Goal: Task Accomplishment & Management: Use online tool/utility

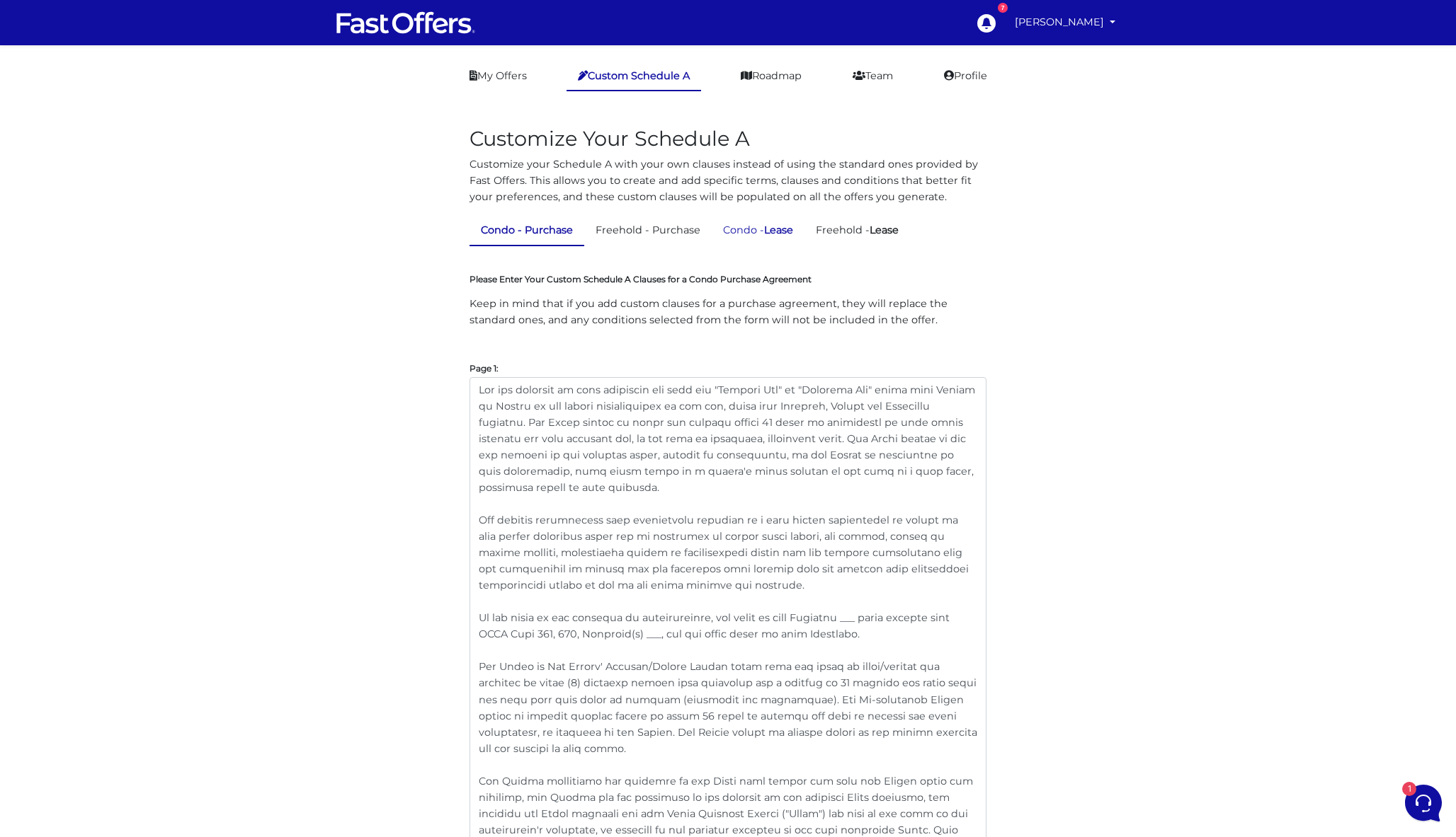
click at [763, 236] on link "Condo - Lease" at bounding box center [759, 231] width 93 height 28
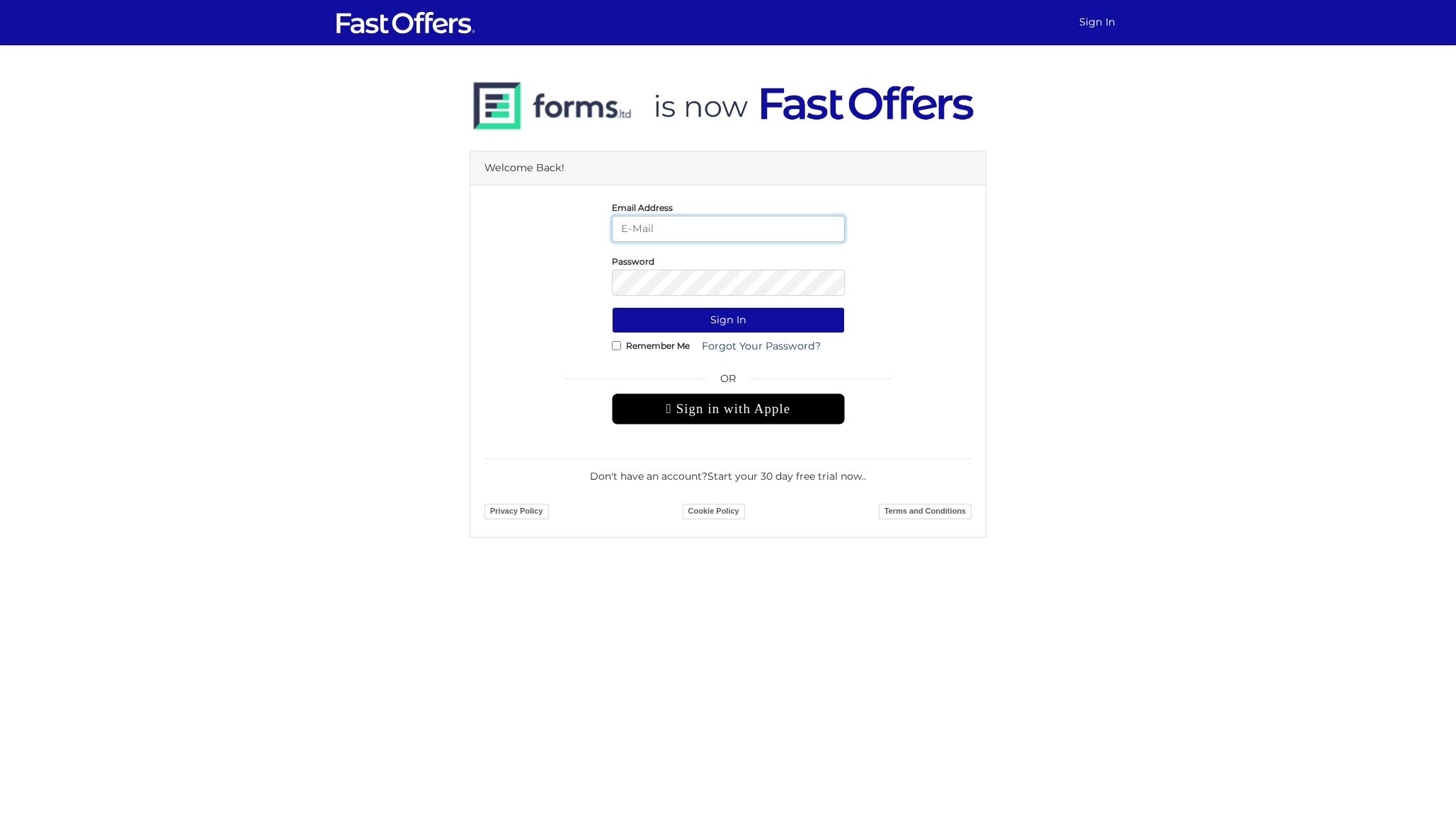
type input "[PERSON_NAME][EMAIL_ADDRESS][DOMAIN_NAME]"
click at [728, 319] on button "Sign In" at bounding box center [728, 320] width 233 height 27
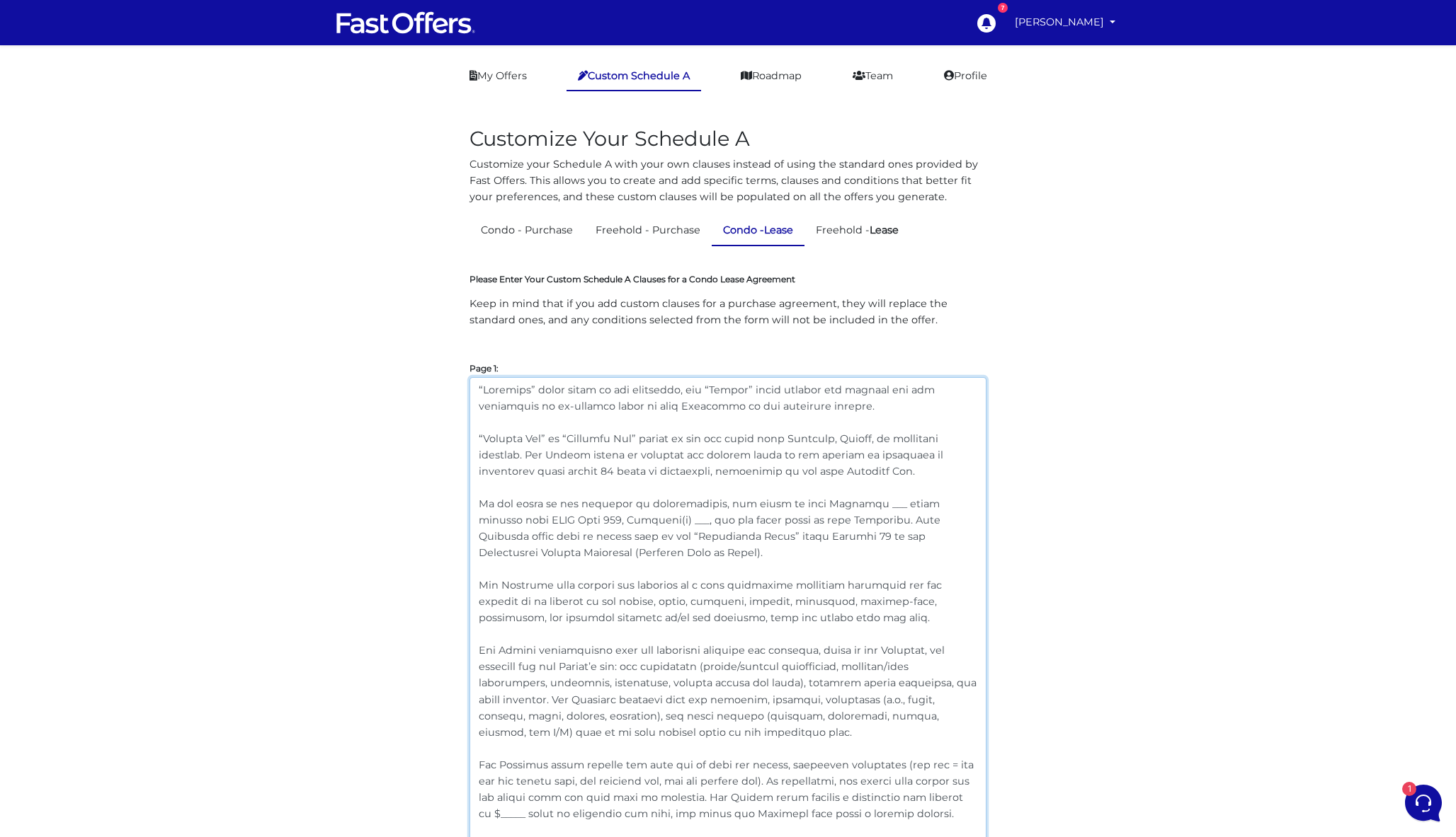
drag, startPoint x: 602, startPoint y: 731, endPoint x: 436, endPoint y: -79, distance: 826.8
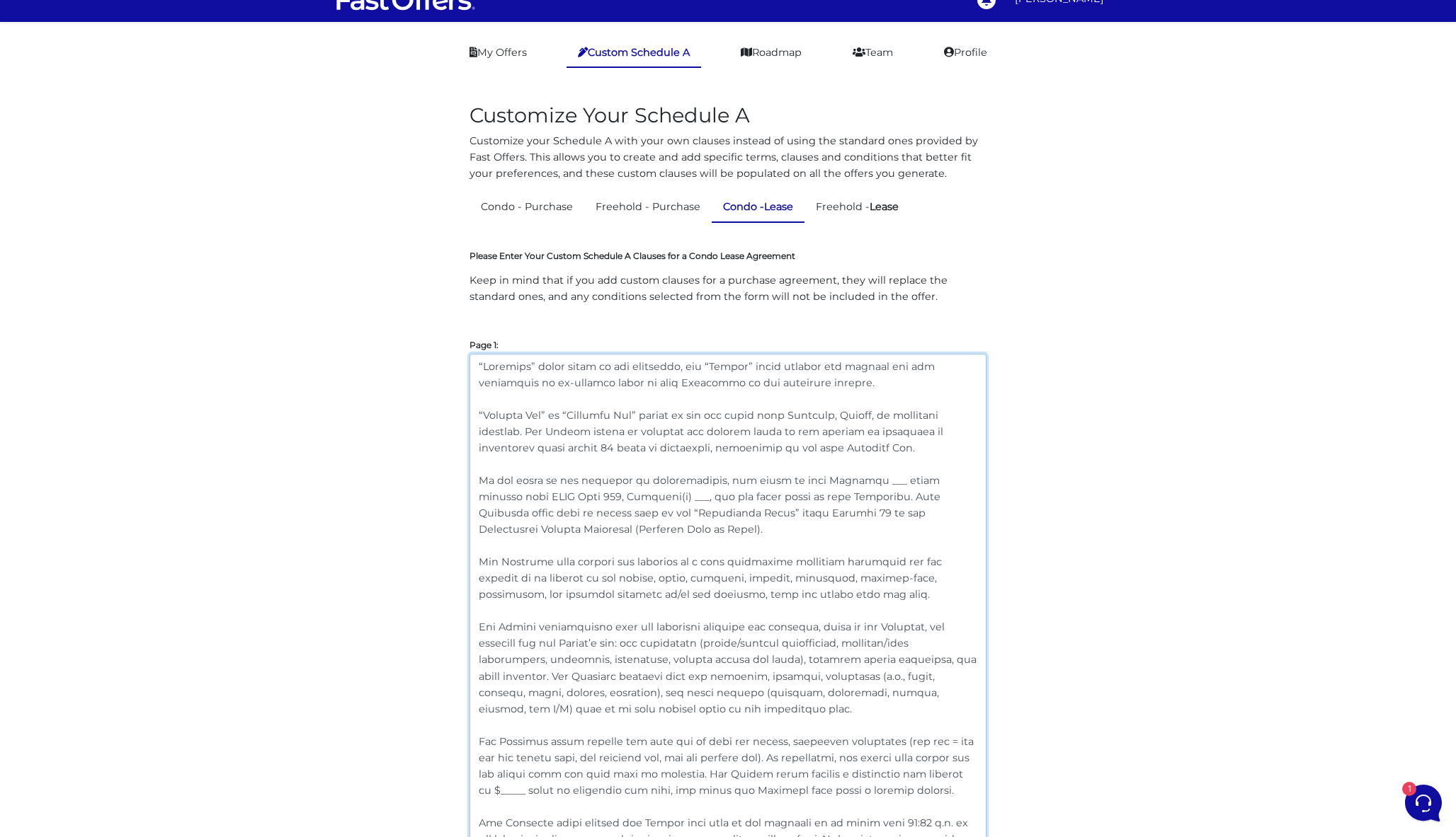
scroll to position [4, 0]
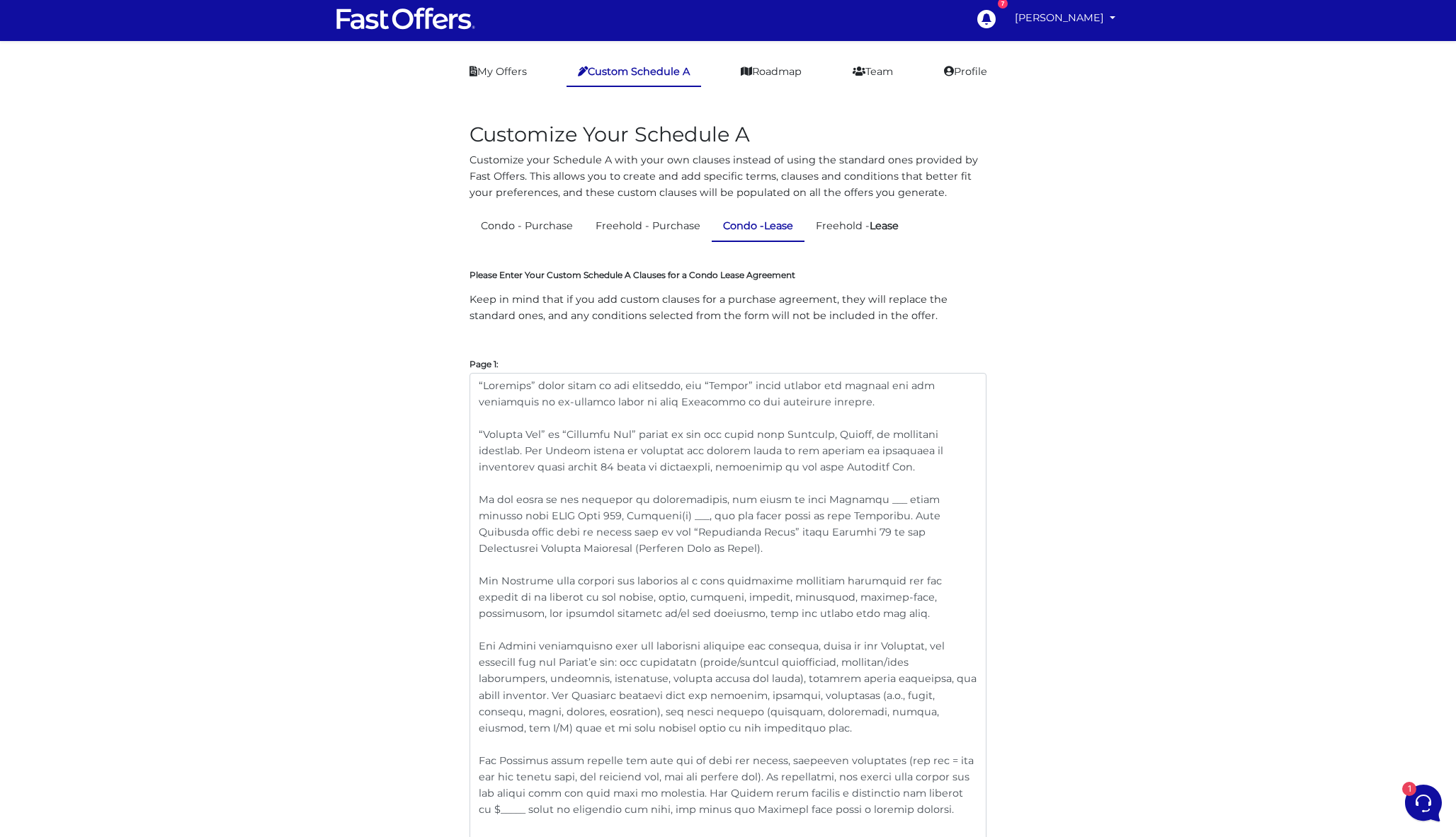
click at [674, 74] on link "Custom Schedule A" at bounding box center [633, 72] width 134 height 29
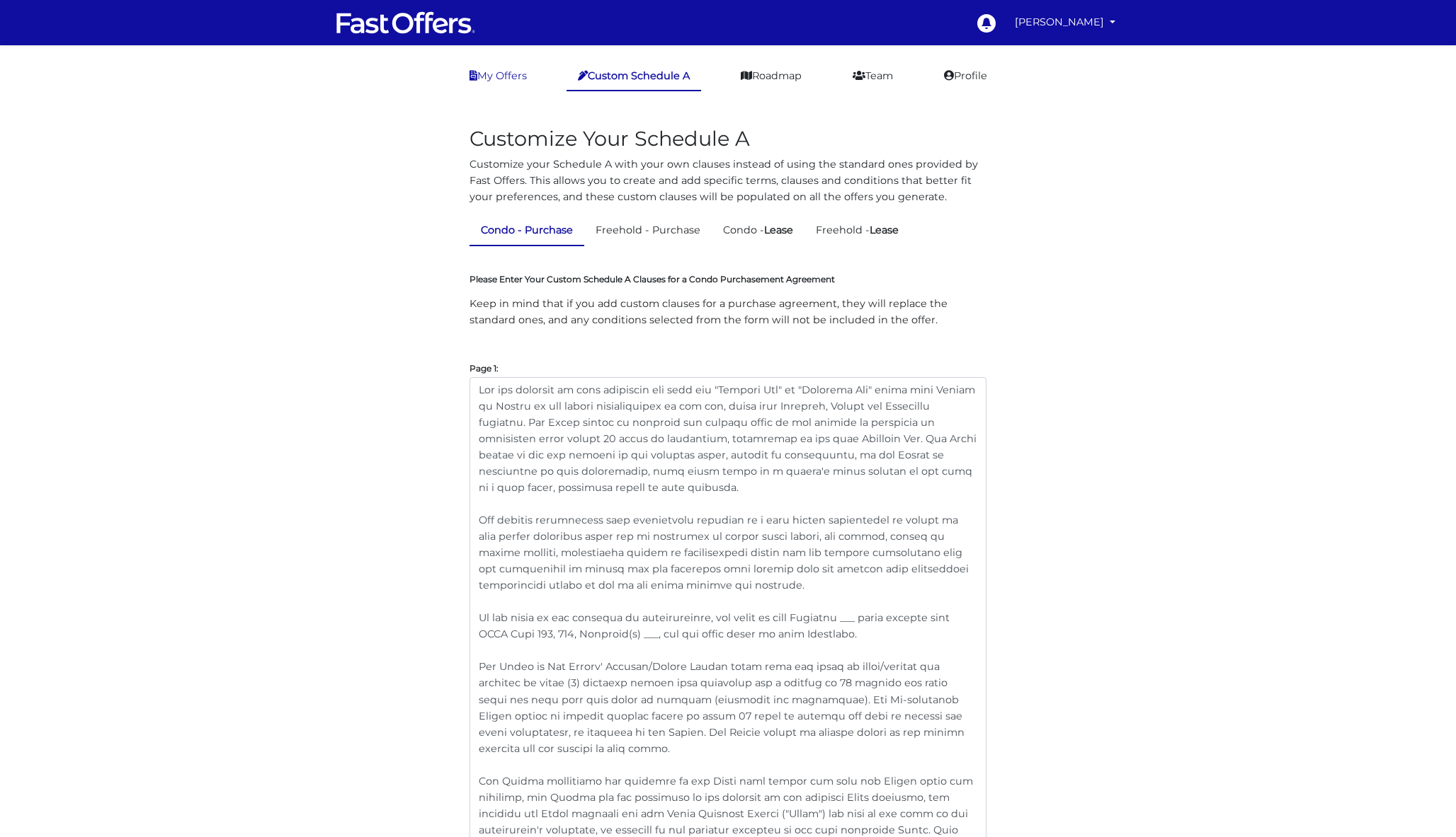
click at [501, 72] on link "My Offers" at bounding box center [497, 76] width 80 height 28
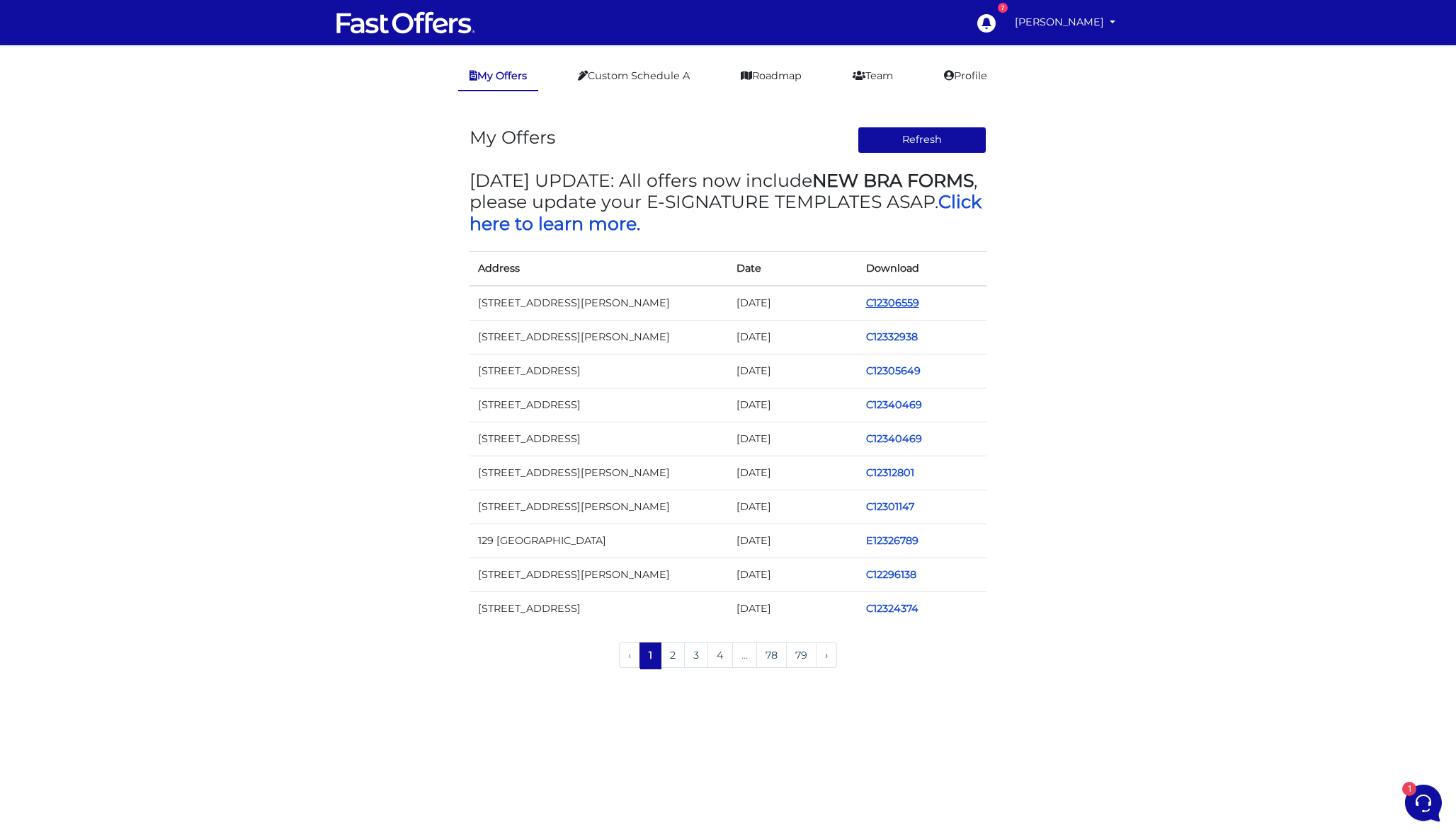
click at [905, 298] on link "C12306559" at bounding box center [893, 303] width 53 height 13
